Goal: Task Accomplishment & Management: Manage account settings

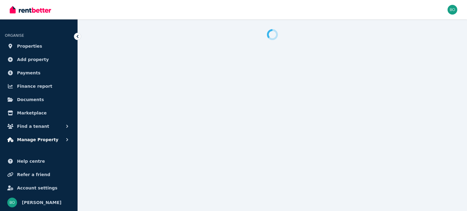
click at [38, 140] on span "Manage Property" at bounding box center [37, 139] width 41 height 7
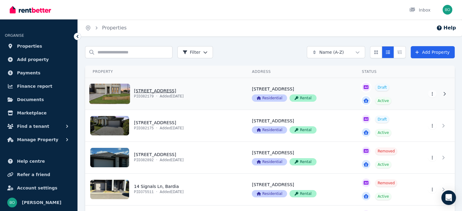
click at [116, 96] on link "View property details" at bounding box center [164, 94] width 159 height 32
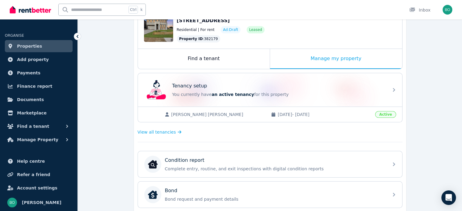
scroll to position [62, 0]
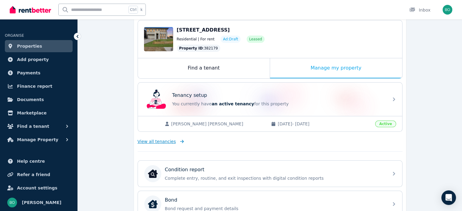
click at [163, 139] on span "View all tenancies" at bounding box center [157, 142] width 38 height 6
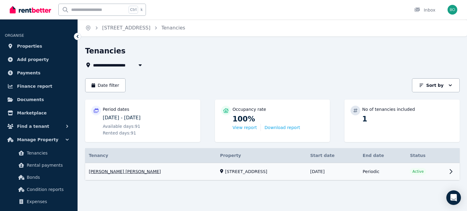
click at [111, 170] on link "View property details" at bounding box center [272, 171] width 374 height 17
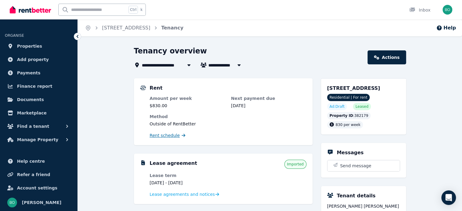
click at [167, 137] on span "Rent schedule" at bounding box center [165, 135] width 30 height 6
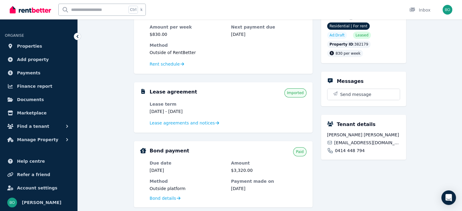
scroll to position [61, 0]
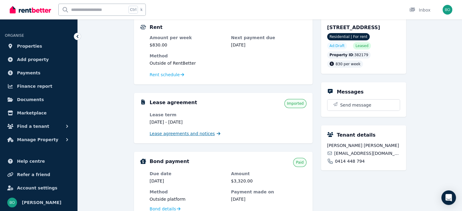
click at [186, 135] on span "Lease agreements and notices" at bounding box center [182, 134] width 65 height 6
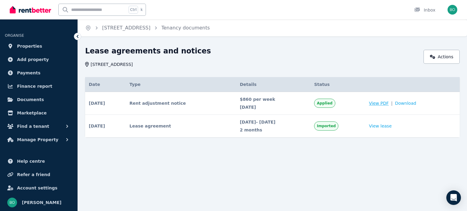
click at [388, 103] on span "View PDF" at bounding box center [379, 103] width 20 height 6
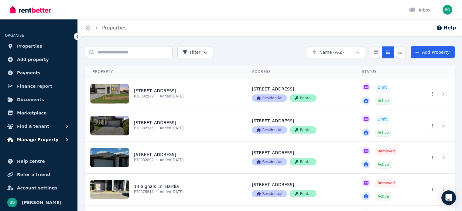
click at [42, 139] on span "Manage Property" at bounding box center [37, 139] width 41 height 7
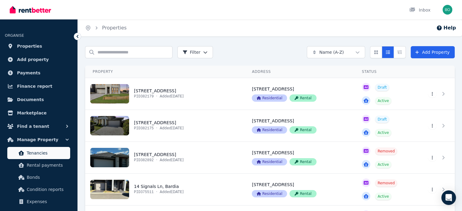
click at [41, 153] on span "Tenancies" at bounding box center [47, 152] width 41 height 7
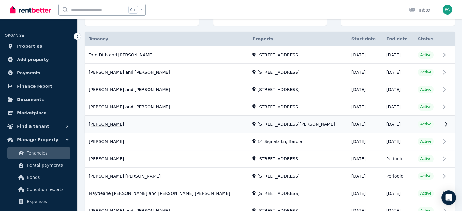
scroll to position [122, 0]
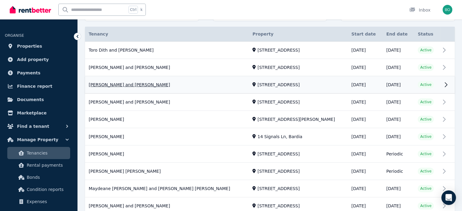
click at [126, 83] on link "View property details" at bounding box center [270, 85] width 370 height 17
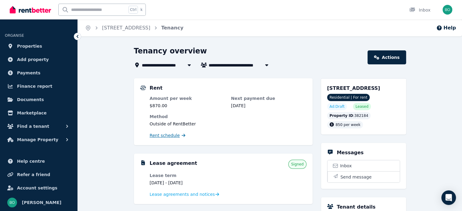
click at [167, 135] on span "Rent schedule" at bounding box center [165, 135] width 30 height 6
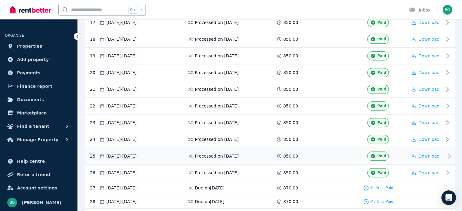
scroll to position [486, 0]
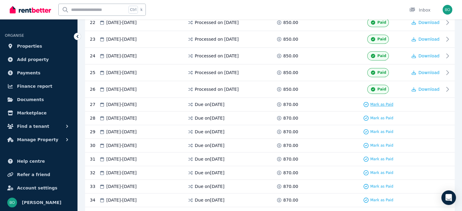
click at [385, 102] on span "Mark as Paid" at bounding box center [381, 104] width 23 height 5
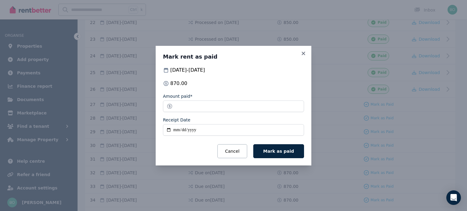
click at [171, 132] on input "Receipt Date" at bounding box center [233, 130] width 141 height 12
click at [238, 150] on button "Cancel" at bounding box center [231, 151] width 29 height 14
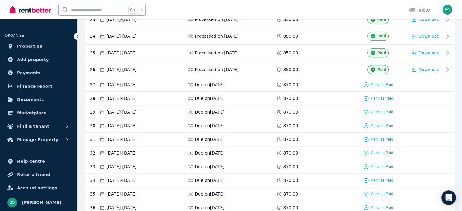
scroll to position [516, 0]
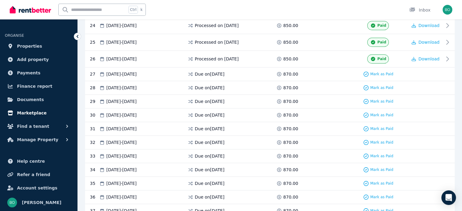
click at [33, 113] on span "Marketplace" at bounding box center [31, 112] width 29 height 7
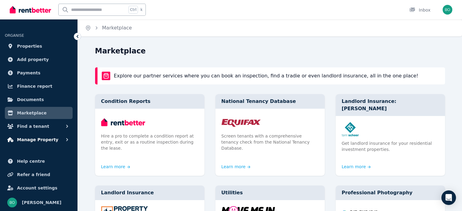
click at [40, 140] on span "Manage Property" at bounding box center [37, 139] width 41 height 7
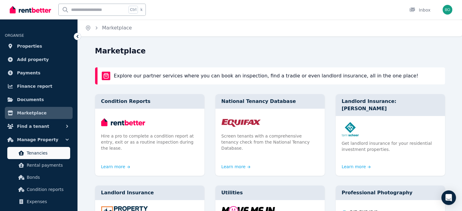
click at [39, 154] on span "Tenancies" at bounding box center [47, 152] width 41 height 7
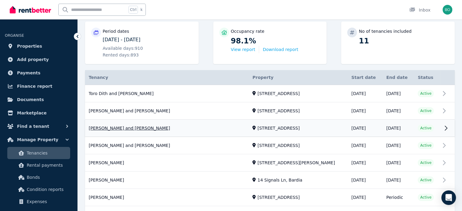
scroll to position [91, 0]
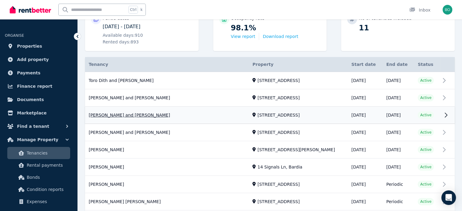
click at [131, 116] on link "View property details" at bounding box center [270, 115] width 370 height 17
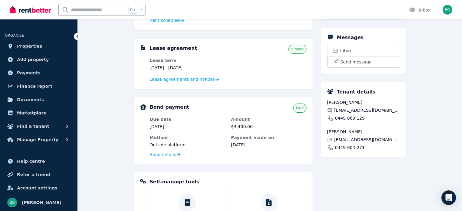
scroll to position [122, 0]
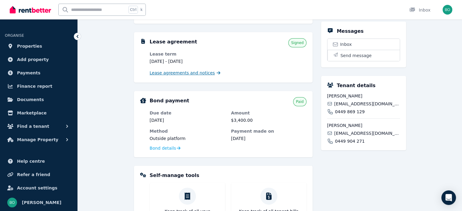
click at [182, 73] on span "Lease agreements and notices" at bounding box center [182, 73] width 65 height 6
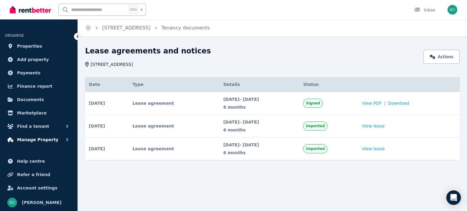
click at [36, 140] on span "Manage Property" at bounding box center [37, 139] width 41 height 7
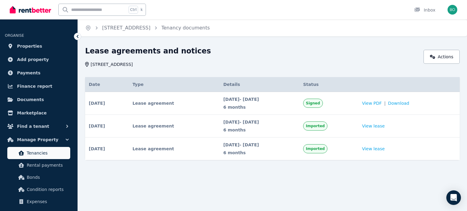
click at [37, 154] on span "Tenancies" at bounding box center [47, 152] width 41 height 7
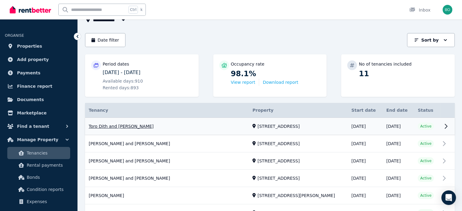
scroll to position [61, 0]
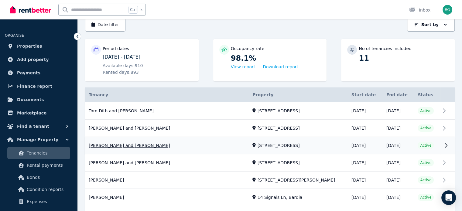
click at [130, 145] on link "View property details" at bounding box center [270, 145] width 370 height 17
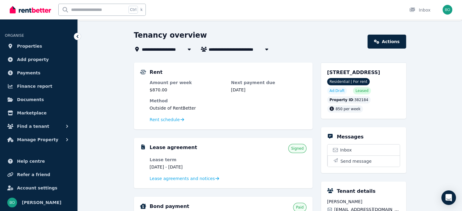
scroll to position [30, 0]
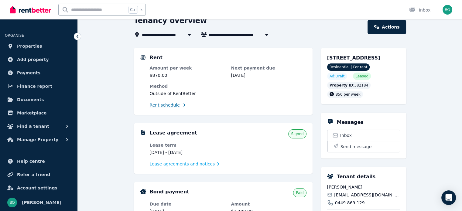
click at [168, 105] on span "Rent schedule" at bounding box center [165, 105] width 30 height 6
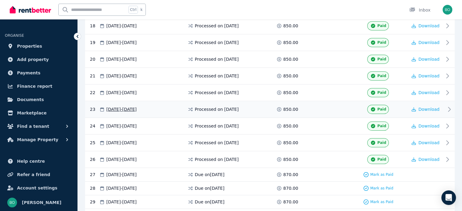
scroll to position [425, 0]
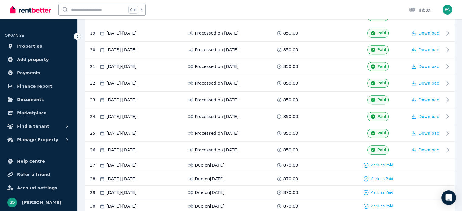
click at [386, 163] on span "Mark as Paid" at bounding box center [381, 165] width 23 height 5
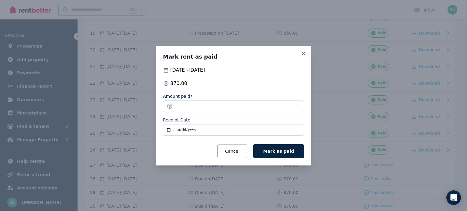
click at [168, 130] on input "Receipt Date" at bounding box center [233, 130] width 141 height 12
type input "**********"
click at [179, 106] on input "******" at bounding box center [233, 107] width 141 height 12
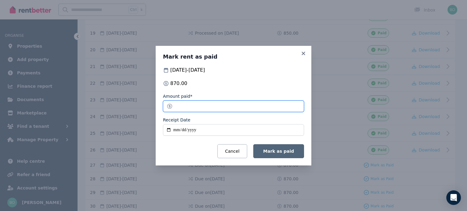
type input "******"
click at [273, 150] on span "Mark as paid" at bounding box center [278, 151] width 31 height 5
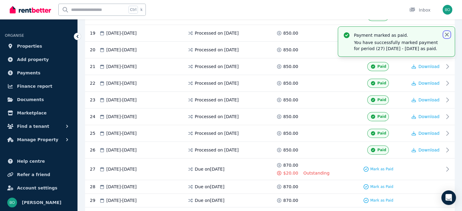
click at [448, 34] on icon "button" at bounding box center [447, 35] width 4 height 4
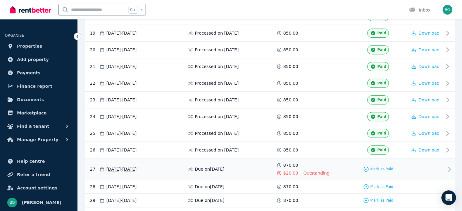
click at [449, 167] on icon at bounding box center [449, 169] width 2 height 4
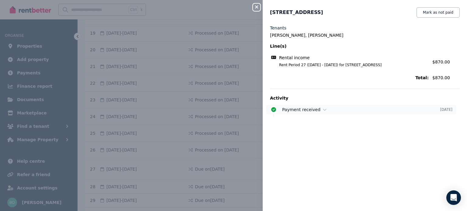
click at [275, 111] on icon at bounding box center [273, 109] width 5 height 5
click at [255, 6] on icon "button" at bounding box center [256, 7] width 7 height 5
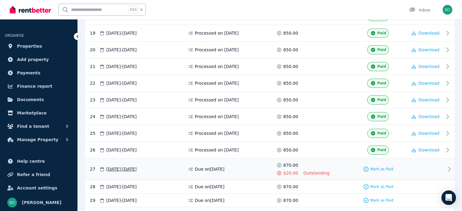
click at [137, 166] on span "[DATE] - [DATE]" at bounding box center [121, 169] width 30 height 6
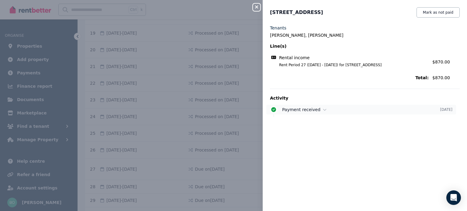
click at [296, 110] on span "Payment received" at bounding box center [301, 109] width 38 height 5
click at [256, 8] on icon "button" at bounding box center [256, 7] width 7 height 5
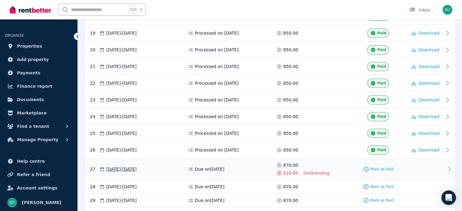
click at [450, 167] on icon at bounding box center [449, 169] width 7 height 7
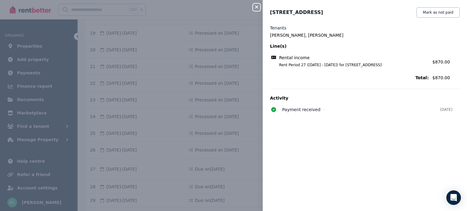
click at [257, 8] on icon "button" at bounding box center [256, 6] width 3 height 3
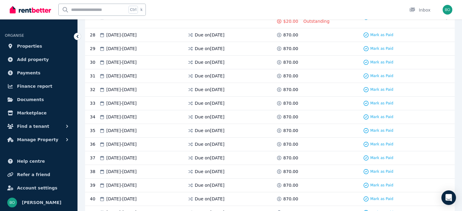
scroll to position [522, 0]
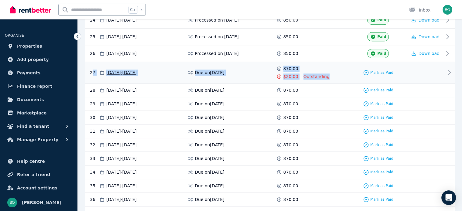
drag, startPoint x: 91, startPoint y: 60, endPoint x: 337, endPoint y: 73, distance: 245.8
click at [336, 73] on div "27 [DATE] - [DATE] Due on [DATE] 870.00 $20.00 Outstanding Mark as Paid" at bounding box center [270, 73] width 370 height 22
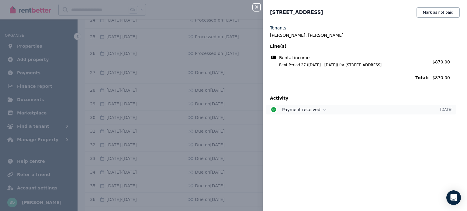
click at [288, 112] on span "Payment received" at bounding box center [301, 109] width 38 height 5
click at [259, 7] on icon "button" at bounding box center [256, 7] width 7 height 5
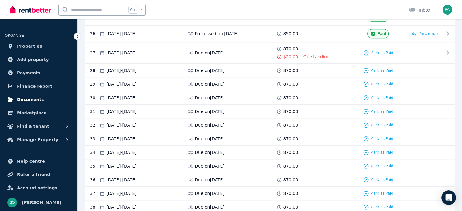
scroll to position [552, 0]
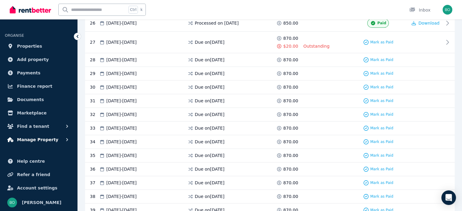
click at [40, 141] on span "Manage Property" at bounding box center [37, 139] width 41 height 7
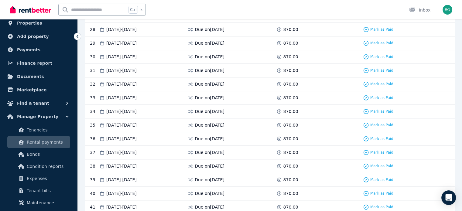
scroll to position [61, 0]
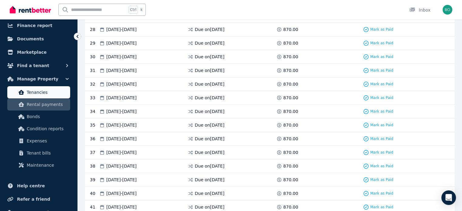
click at [45, 95] on span "Tenancies" at bounding box center [47, 92] width 41 height 7
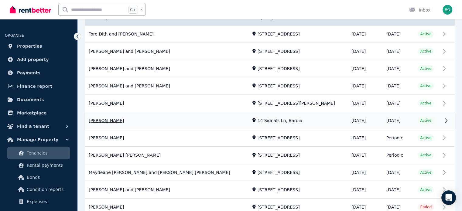
scroll to position [152, 0]
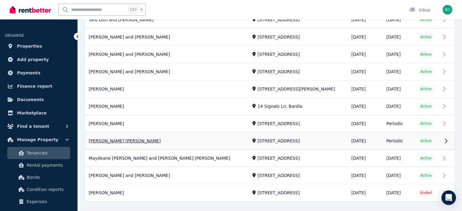
click at [111, 141] on link "View property details" at bounding box center [270, 141] width 370 height 17
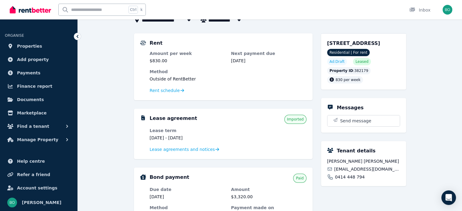
scroll to position [61, 0]
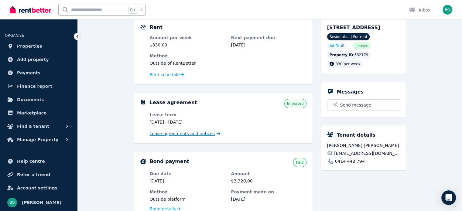
click at [194, 133] on span "Lease agreements and notices" at bounding box center [182, 134] width 65 height 6
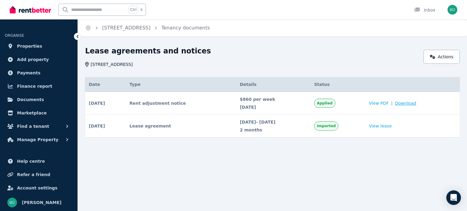
click at [411, 105] on span "Download" at bounding box center [405, 103] width 21 height 6
click at [39, 138] on span "Manage Property" at bounding box center [37, 139] width 41 height 7
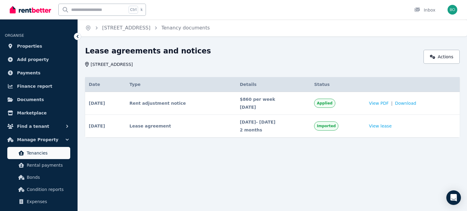
click at [42, 154] on span "Tenancies" at bounding box center [47, 152] width 41 height 7
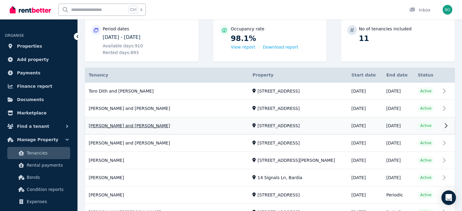
scroll to position [91, 0]
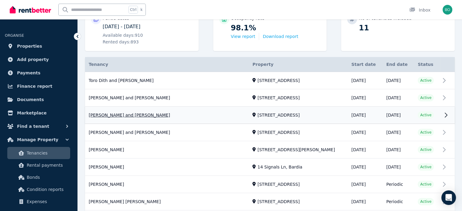
click at [135, 115] on link "View property details" at bounding box center [270, 115] width 370 height 17
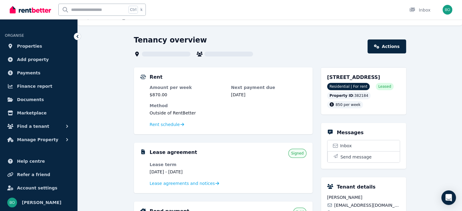
scroll to position [61, 0]
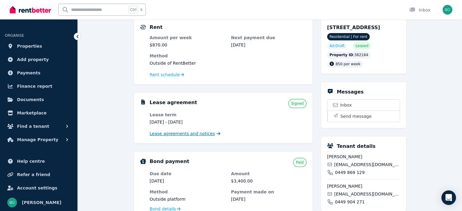
click at [192, 133] on span "Lease agreements and notices" at bounding box center [182, 134] width 65 height 6
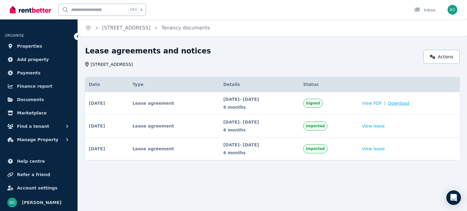
click at [402, 104] on span "Download" at bounding box center [398, 103] width 21 height 6
click at [39, 137] on span "Manage Property" at bounding box center [37, 139] width 41 height 7
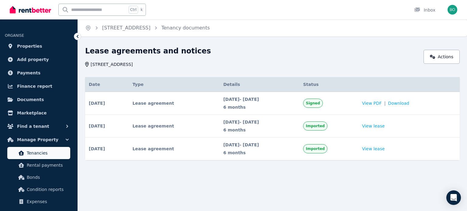
click at [40, 151] on span "Tenancies" at bounding box center [47, 152] width 41 height 7
